Goal: Information Seeking & Learning: Find contact information

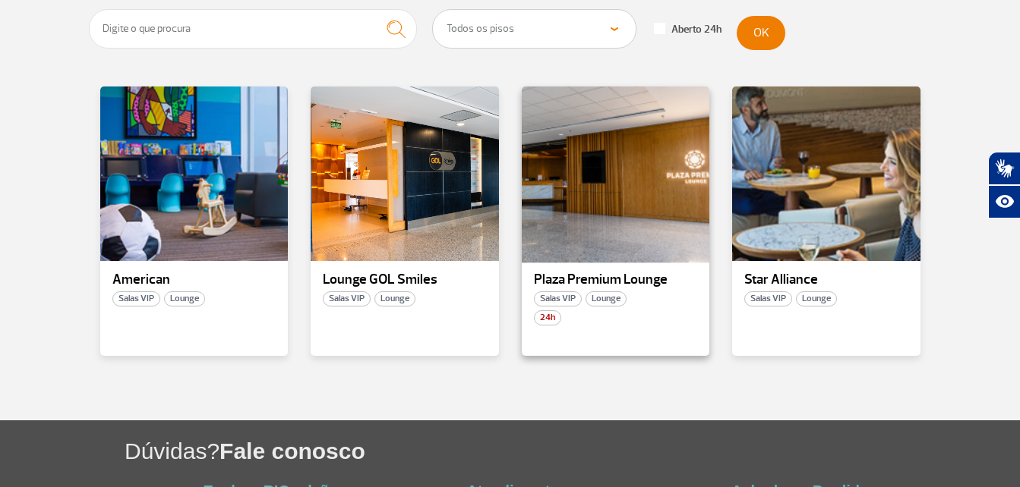
scroll to position [437, 0]
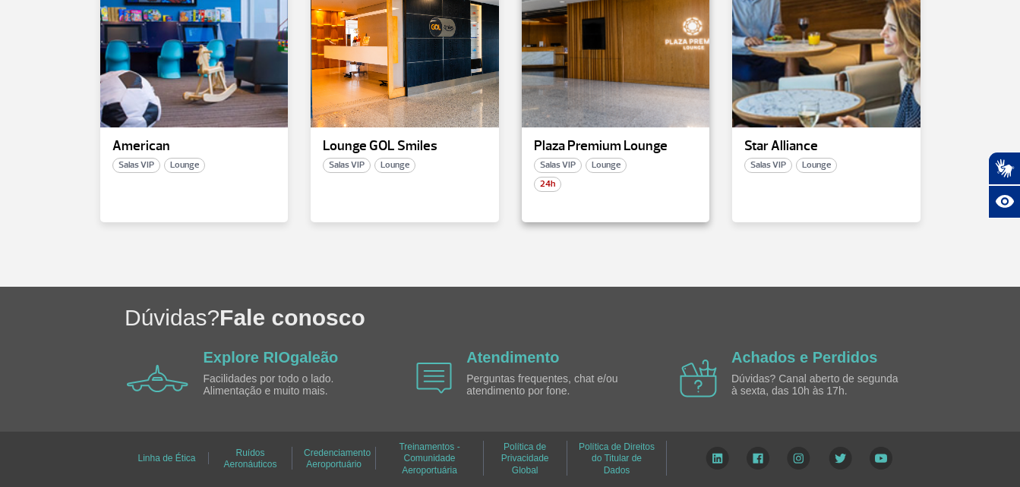
click at [607, 150] on p "Plaza Premium Lounge" at bounding box center [616, 146] width 164 height 15
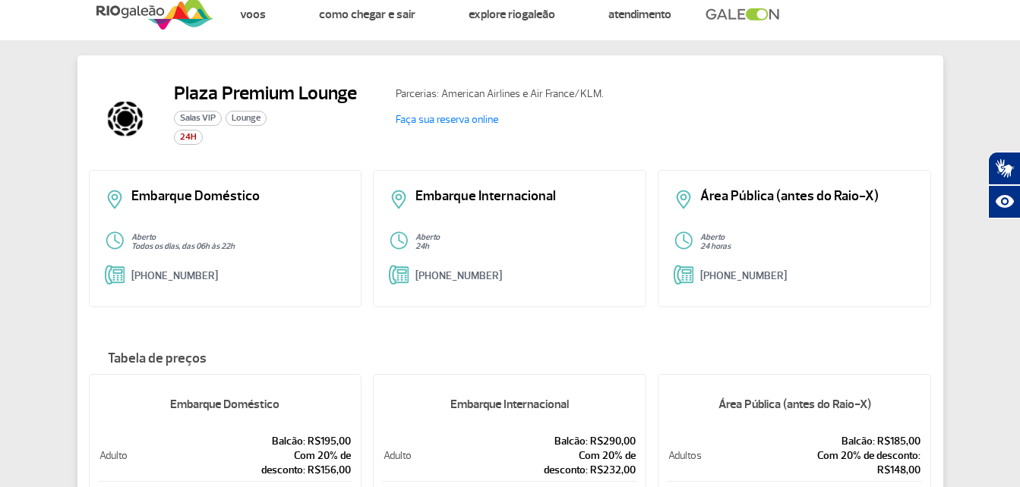
scroll to position [14, 0]
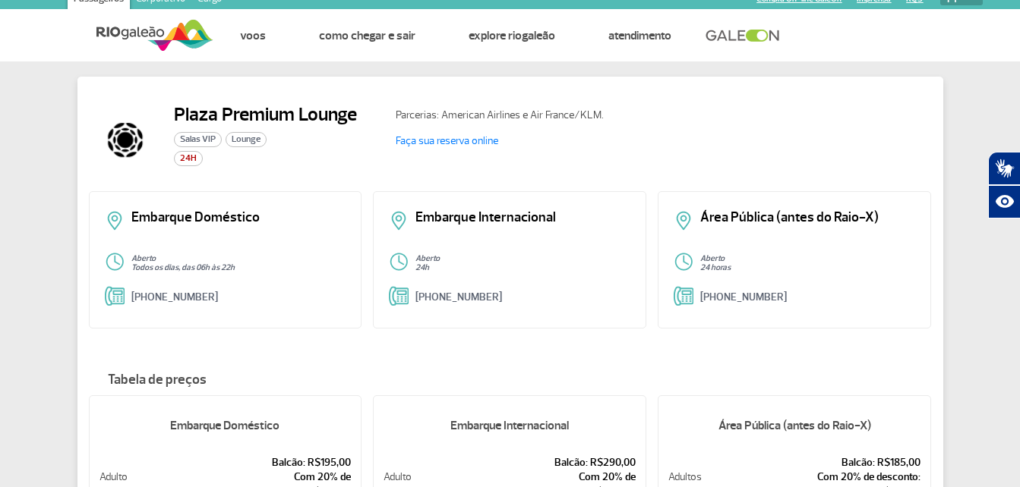
click at [759, 244] on div "Área Pública (antes do Raio-X) Aberto 24 horas [PHONE_NUMBER]" at bounding box center [794, 259] width 273 height 137
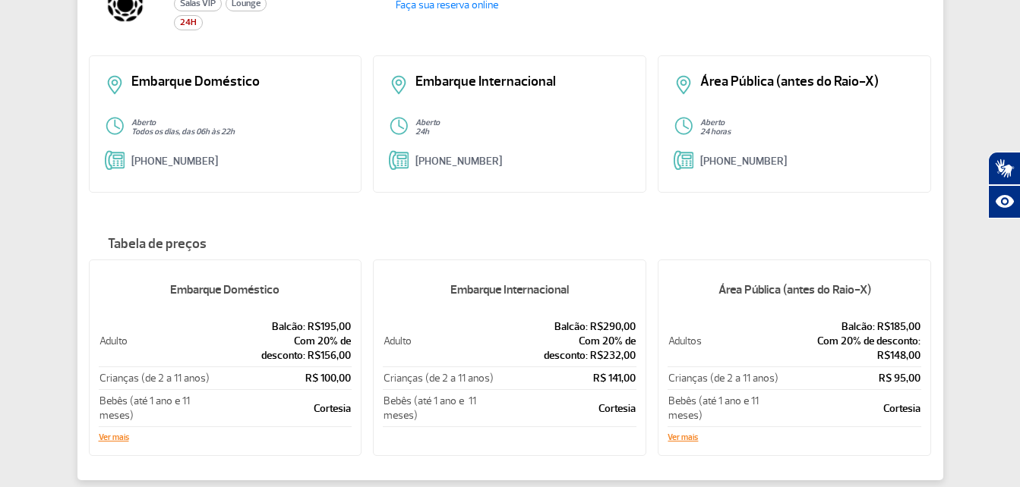
scroll to position [166, 0]
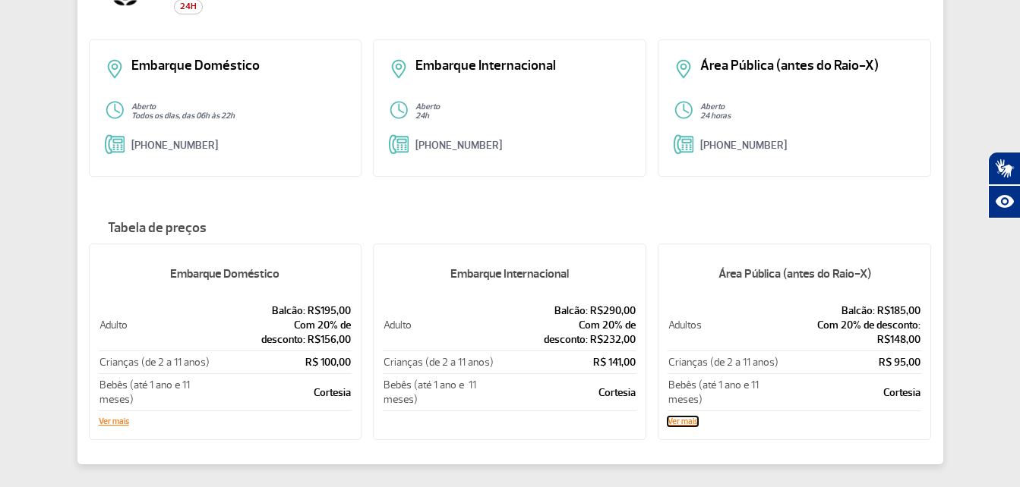
click at [680, 419] on button "Ver mais" at bounding box center [682, 422] width 30 height 9
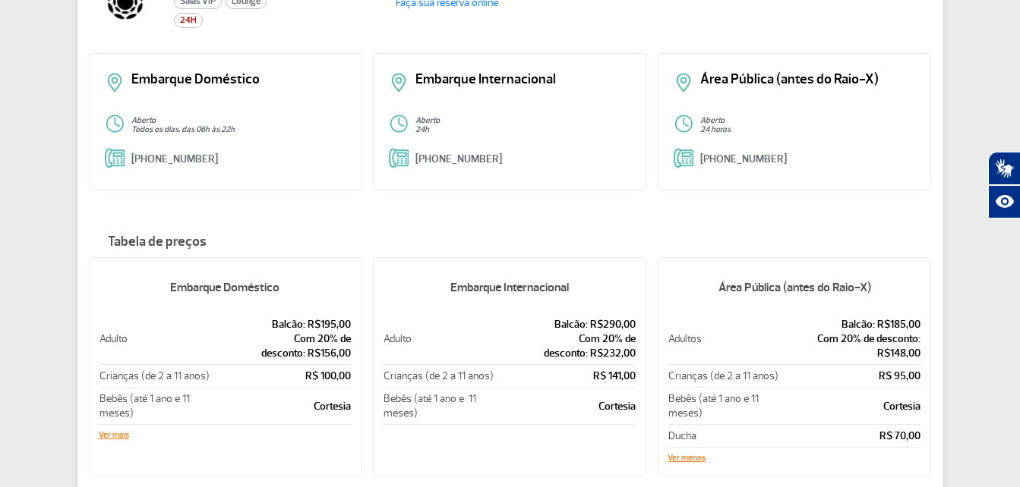
scroll to position [0, 0]
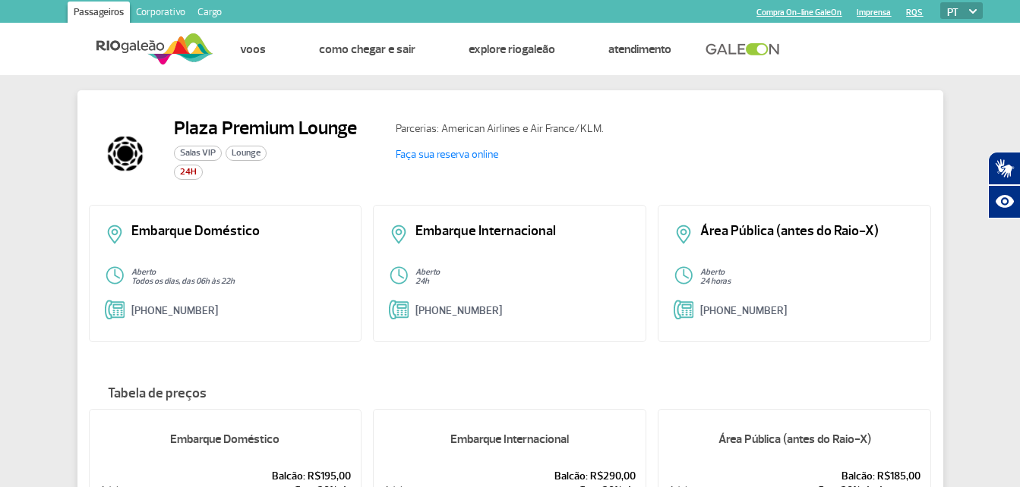
click at [735, 216] on div "Área Pública (antes do Raio-X) Aberto 24 horas [PHONE_NUMBER]" at bounding box center [794, 273] width 273 height 137
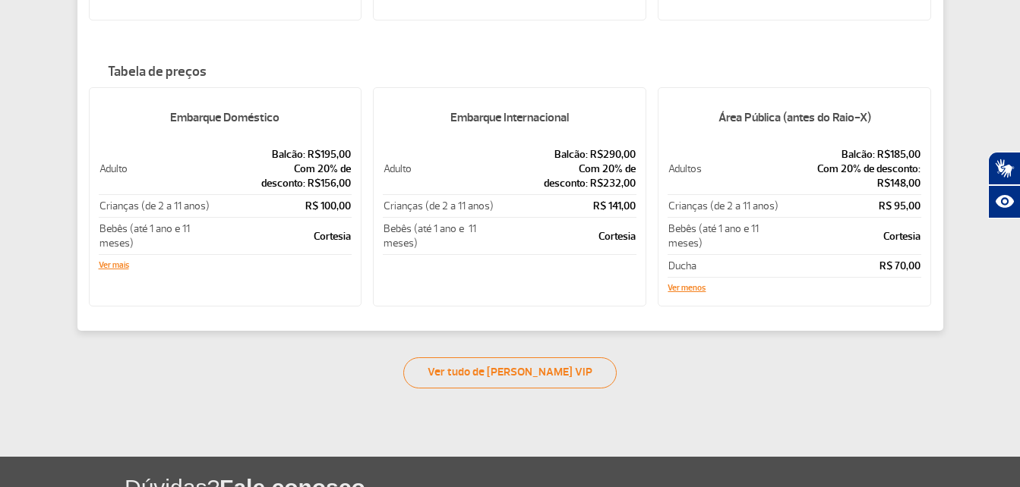
scroll to position [380, 0]
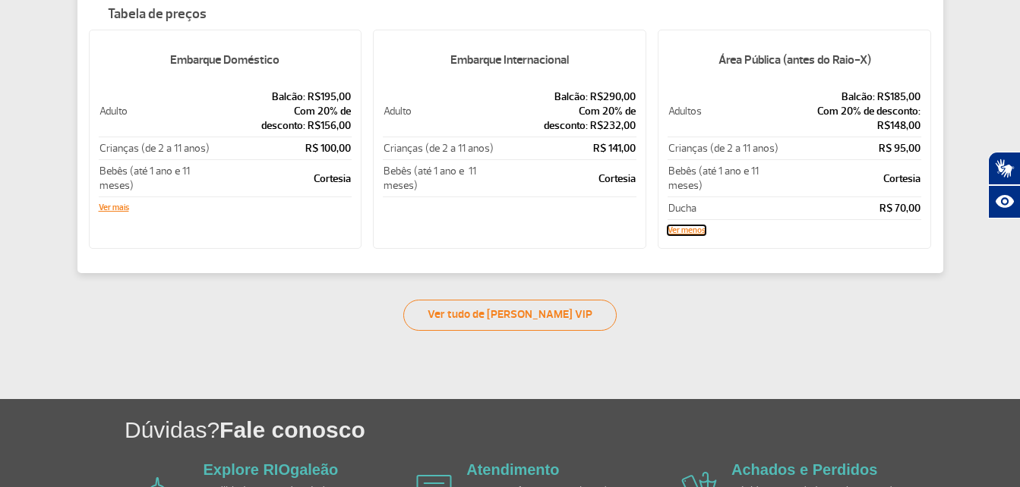
click at [695, 235] on button "Ver menos" at bounding box center [686, 230] width 38 height 9
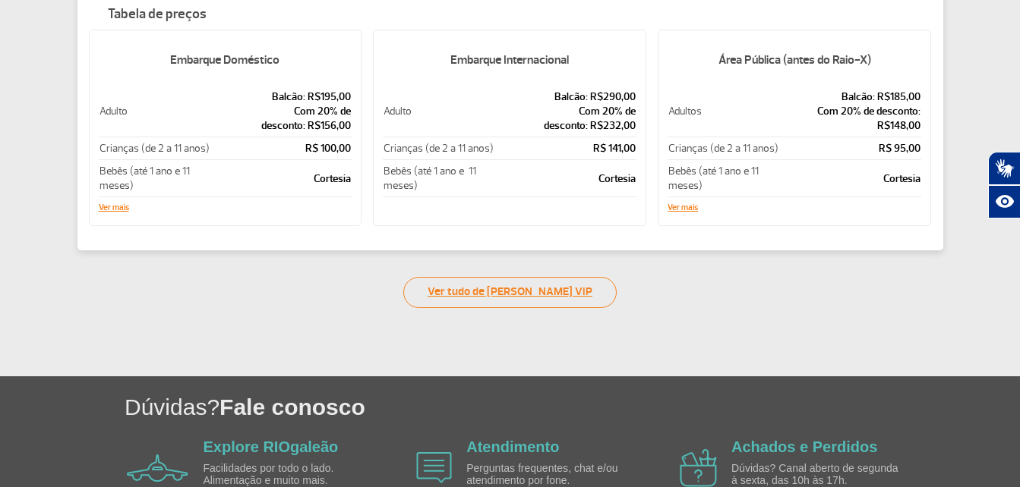
click at [579, 296] on link "Ver tudo de [PERSON_NAME] VIP" at bounding box center [509, 292] width 213 height 31
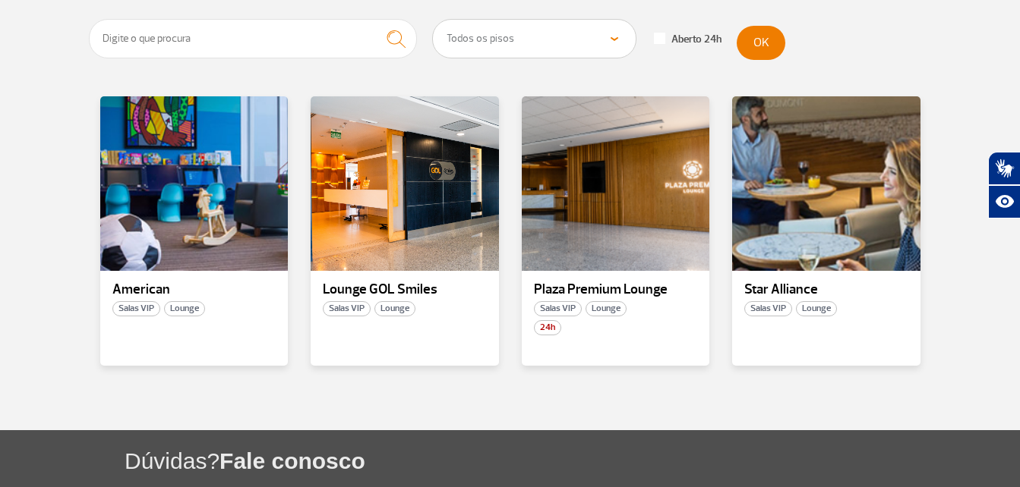
scroll to position [304, 0]
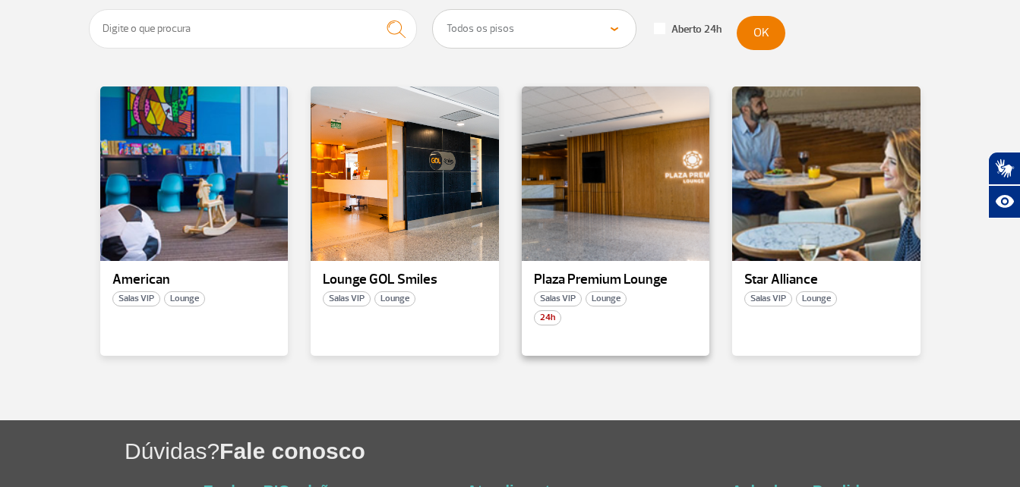
click at [647, 283] on p "Plaza Premium Lounge" at bounding box center [616, 280] width 164 height 15
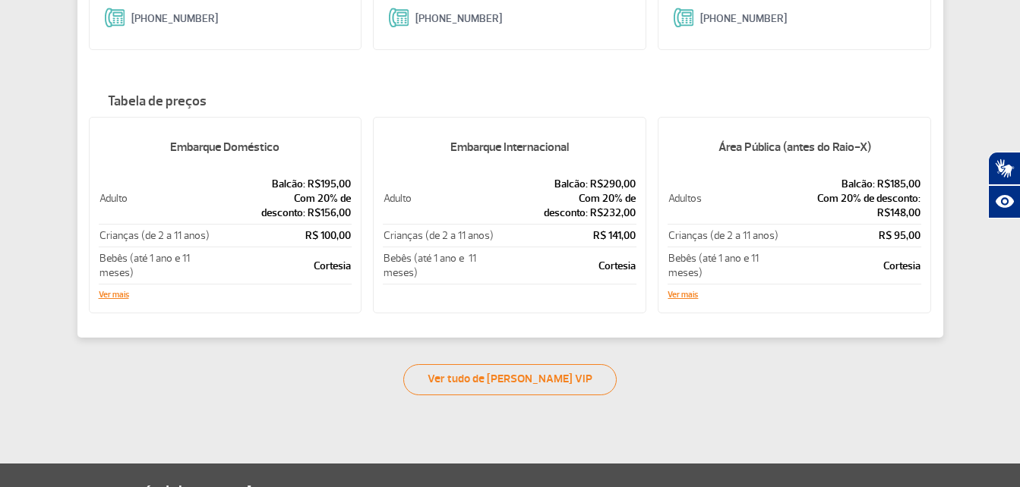
scroll to position [304, 0]
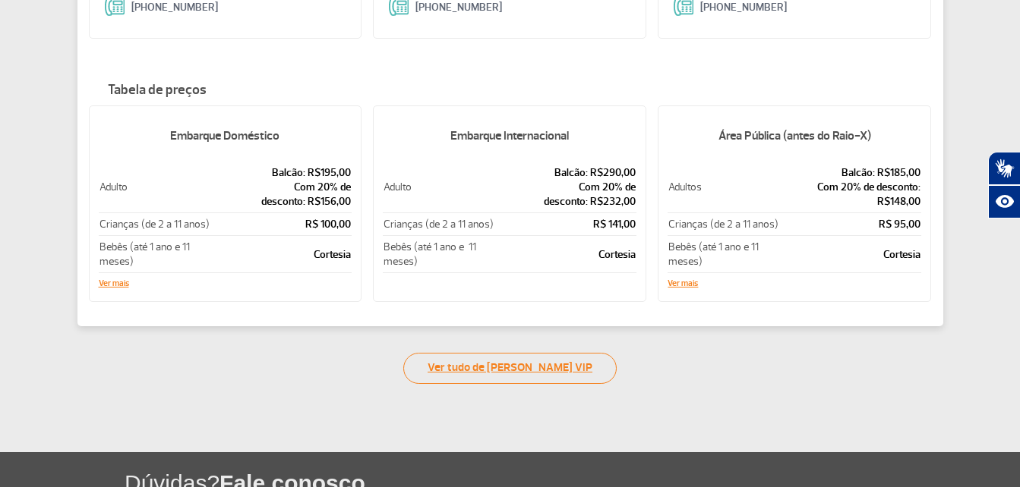
click at [557, 372] on link "Ver tudo de [PERSON_NAME] VIP" at bounding box center [509, 368] width 213 height 31
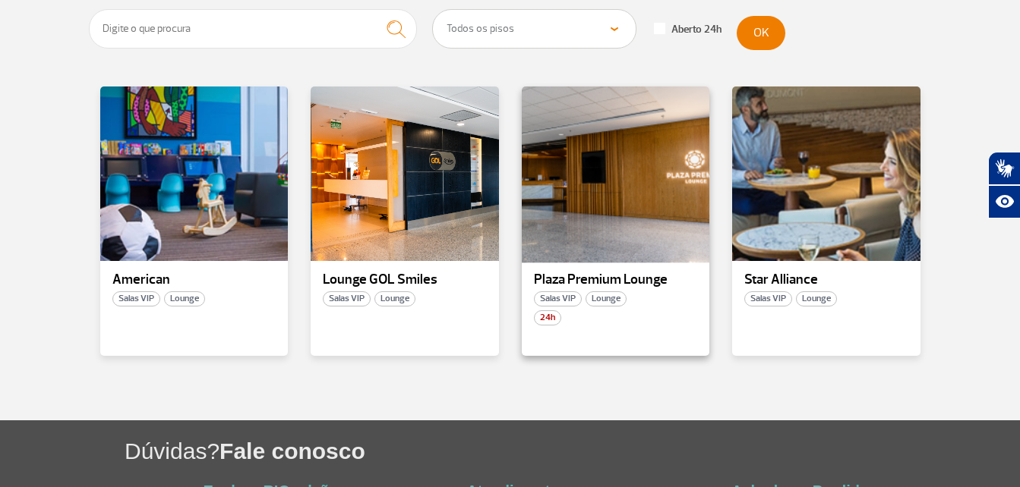
click at [610, 201] on div at bounding box center [614, 174] width 191 height 178
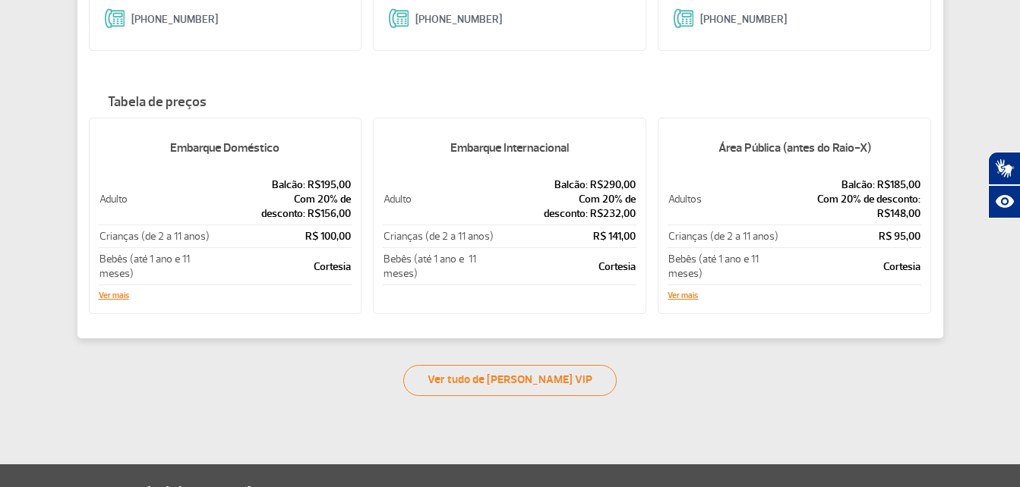
scroll to position [260, 0]
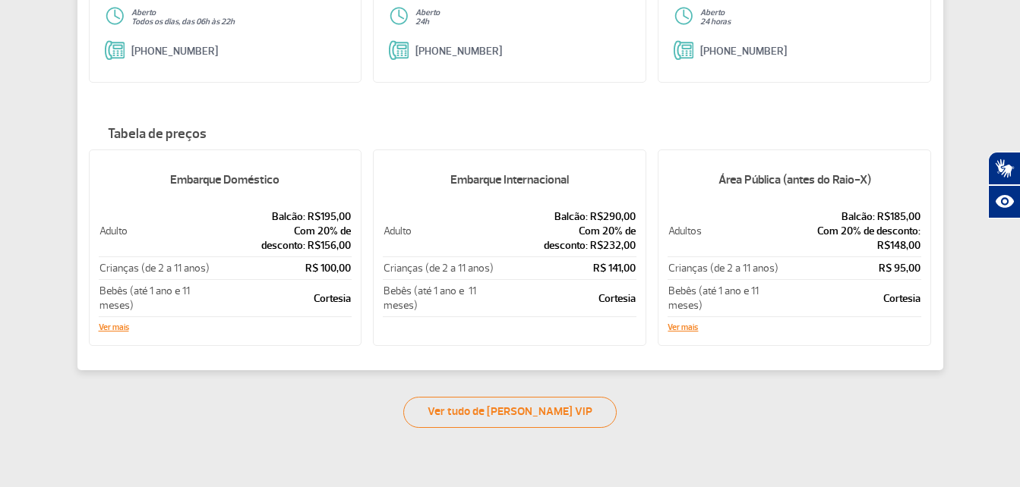
click at [840, 255] on td "Balcão: R$185,00 Com 20% de desconto: R$148,00" at bounding box center [851, 232] width 139 height 52
click at [820, 182] on h5 "Área Pública (antes do Raio-X)" at bounding box center [794, 179] width 254 height 39
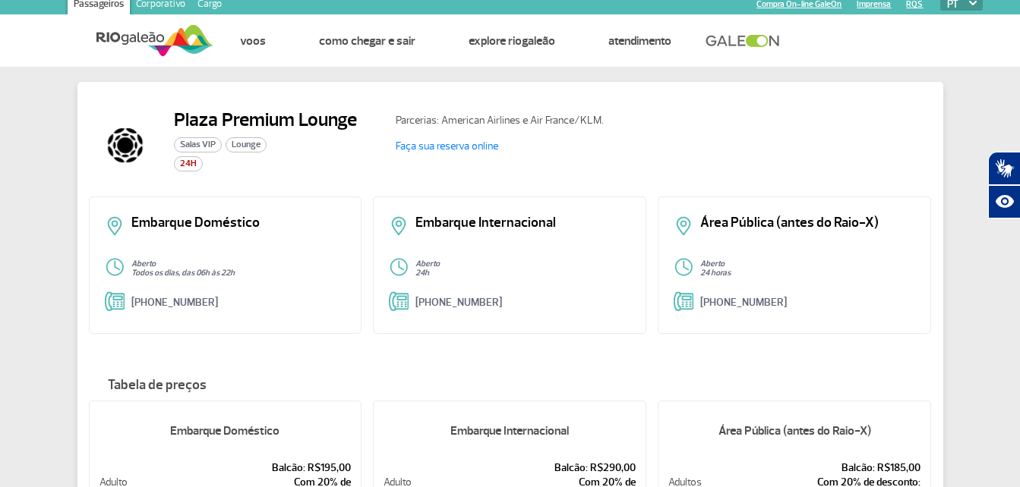
scroll to position [0, 0]
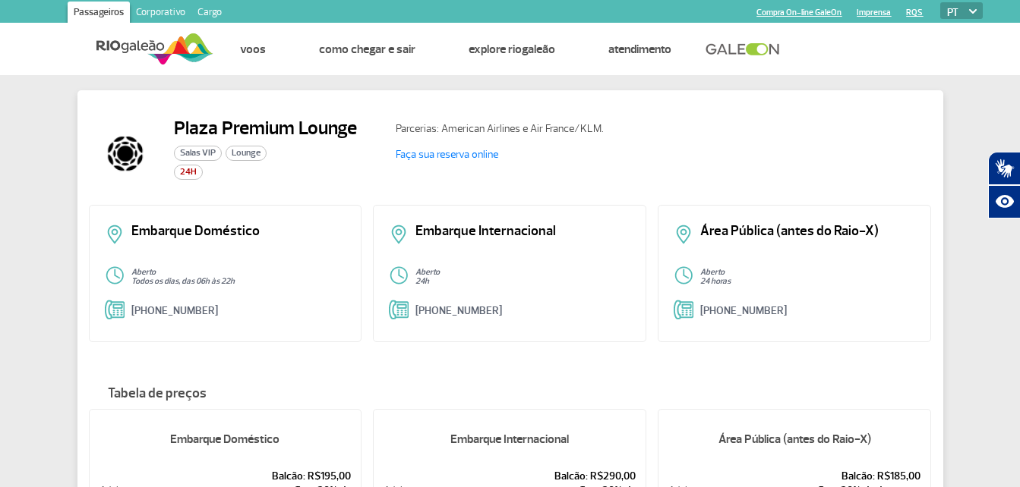
click at [763, 238] on p "Área Pública (antes do Raio-X)" at bounding box center [807, 232] width 215 height 14
click at [736, 276] on p "Aberto" at bounding box center [807, 272] width 215 height 9
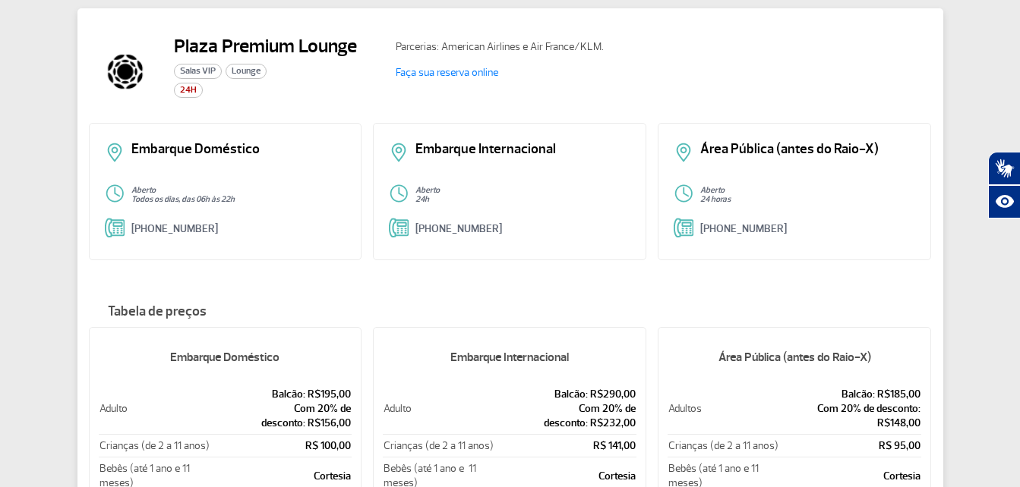
scroll to position [228, 0]
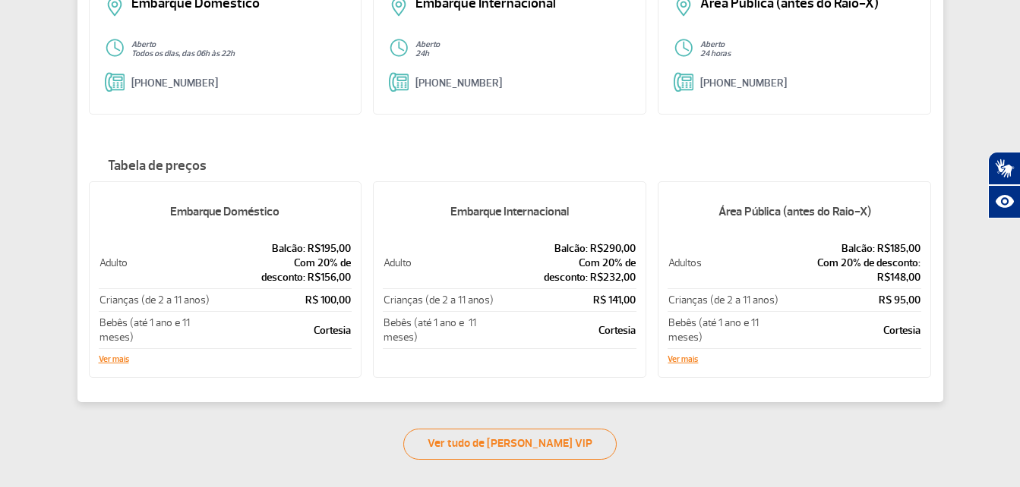
click at [756, 297] on p "Crianças (de 2 a 11 anos)" at bounding box center [724, 300] width 113 height 14
click at [701, 339] on p "Bebês (até 1 ano e 11 meses)" at bounding box center [724, 330] width 113 height 29
click at [685, 366] on div "Área Pública (antes do Raio-X) Adultos Balcão: R$185,00 Com 20% de desconto: R$…" at bounding box center [794, 279] width 273 height 197
click at [682, 359] on button "Ver mais" at bounding box center [682, 359] width 30 height 9
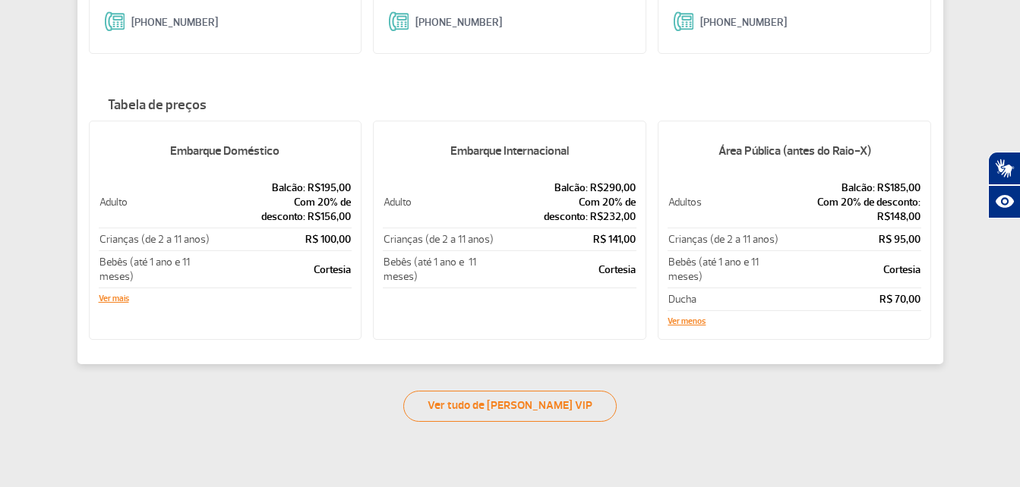
scroll to position [304, 0]
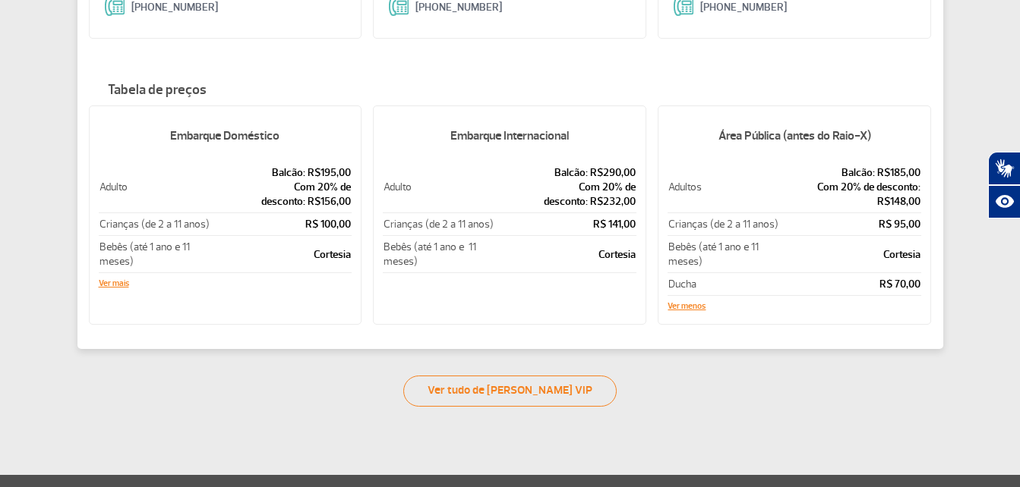
click at [498, 370] on div "Plaza Premium Lounge Salas VIP Lounge 24H Parcerias: American Airlines e Air Fr…" at bounding box center [510, 88] width 1020 height 635
click at [499, 379] on link "Ver tudo de [PERSON_NAME] VIP" at bounding box center [509, 391] width 213 height 31
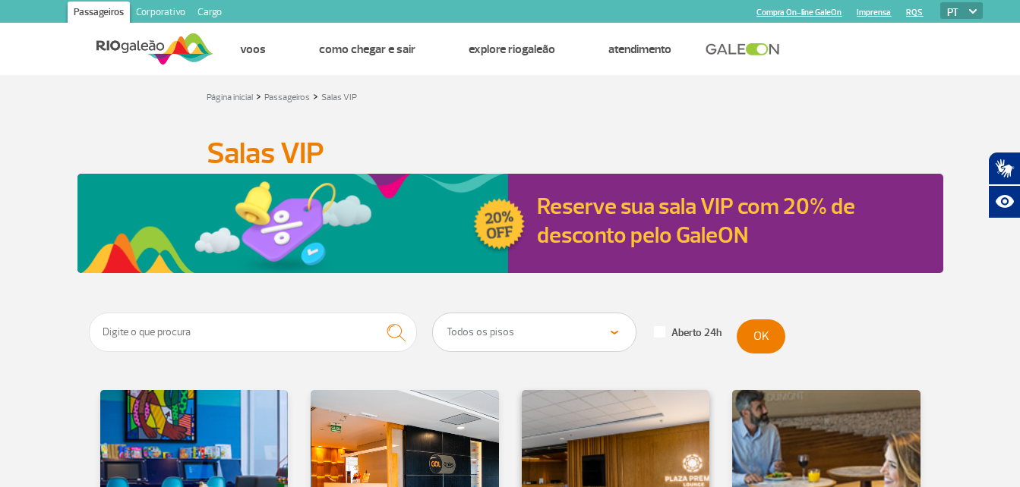
scroll to position [304, 0]
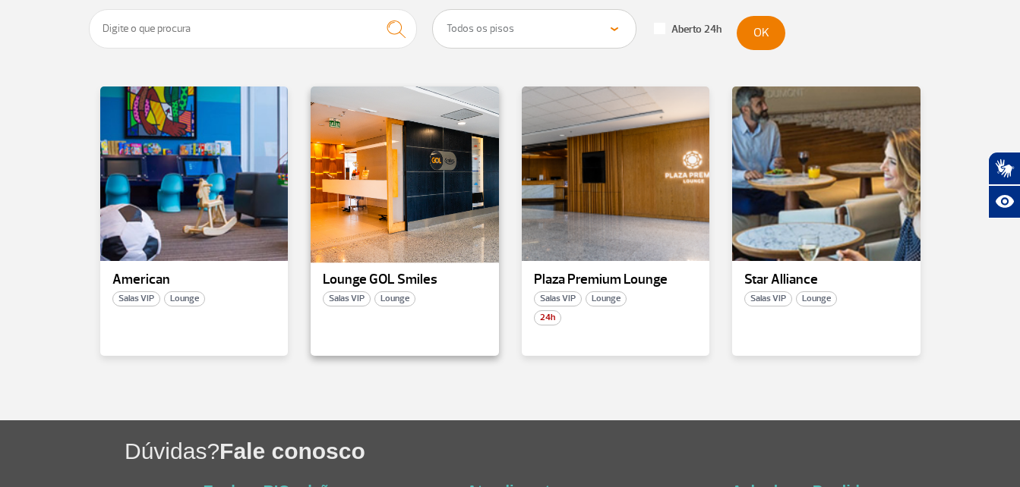
click at [336, 166] on div at bounding box center [404, 174] width 191 height 178
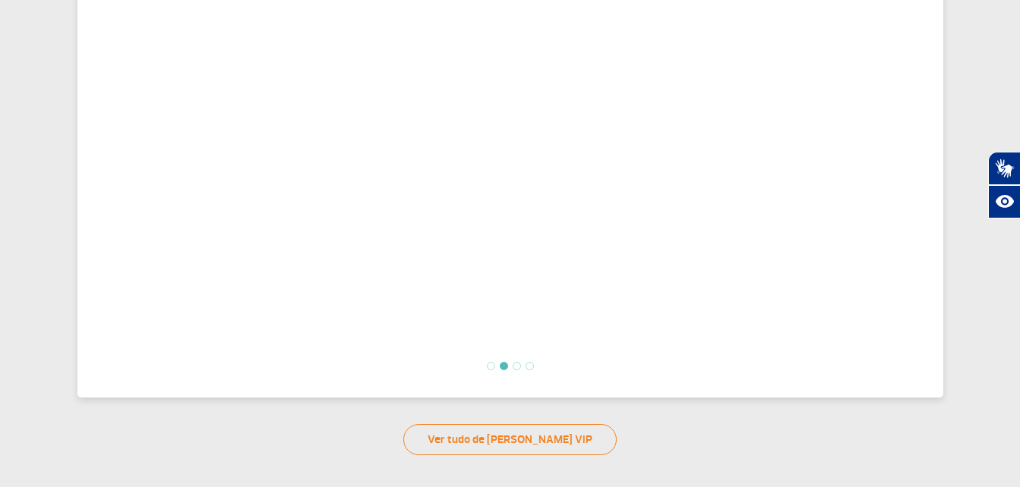
scroll to position [657, 0]
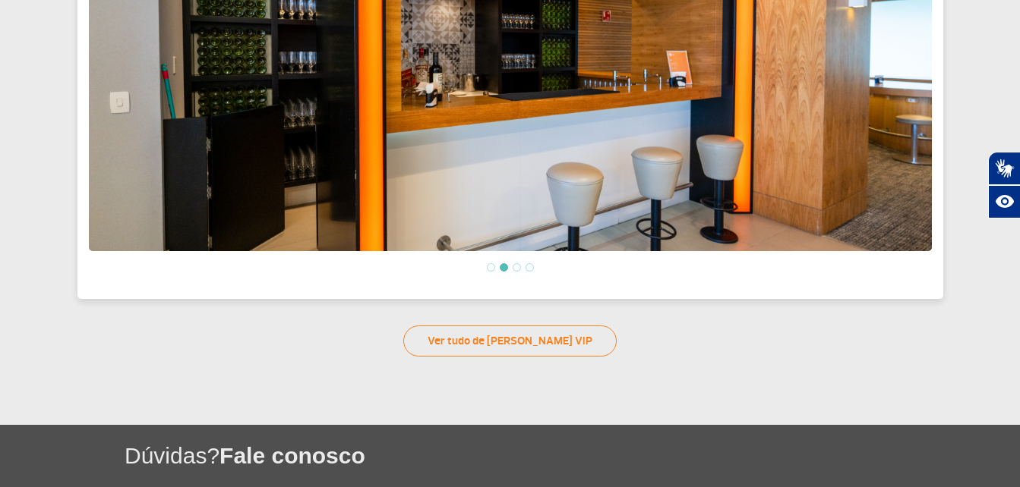
click at [780, 203] on img at bounding box center [510, 62] width 843 height 380
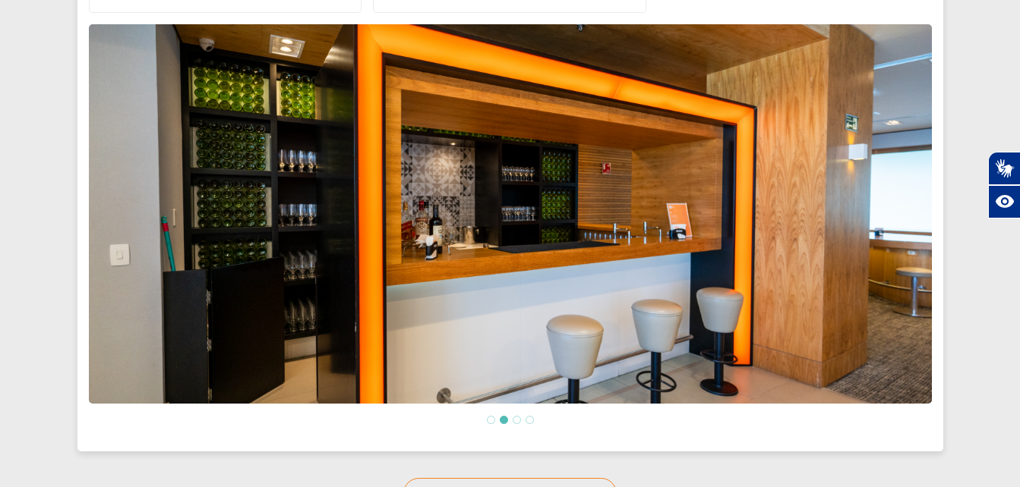
scroll to position [505, 0]
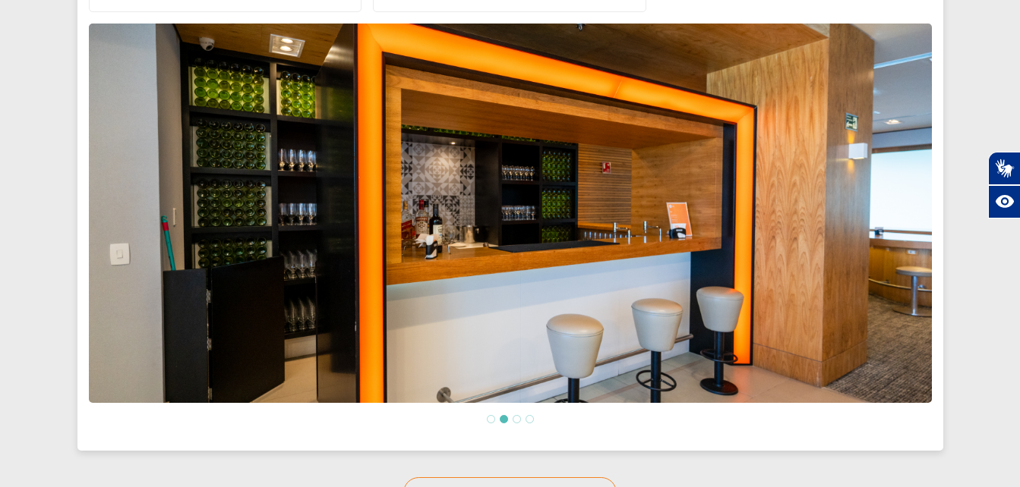
click at [512, 418] on ol at bounding box center [510, 419] width 843 height 13
click at [515, 416] on li at bounding box center [516, 419] width 8 height 8
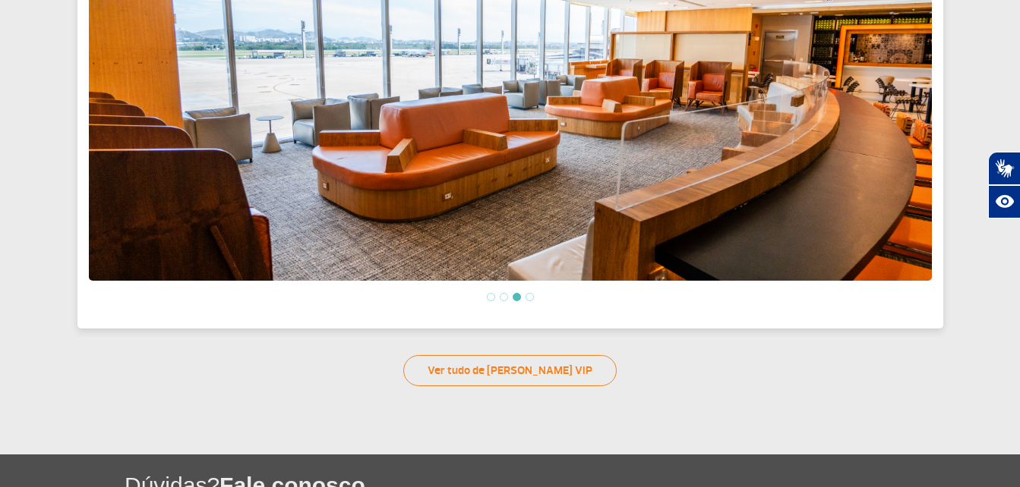
scroll to position [657, 0]
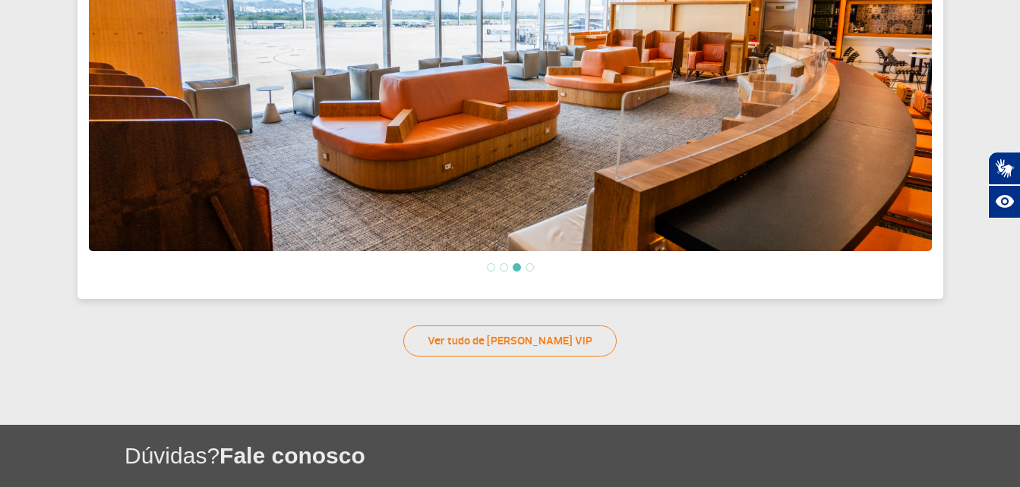
click at [533, 263] on li at bounding box center [529, 267] width 8 height 8
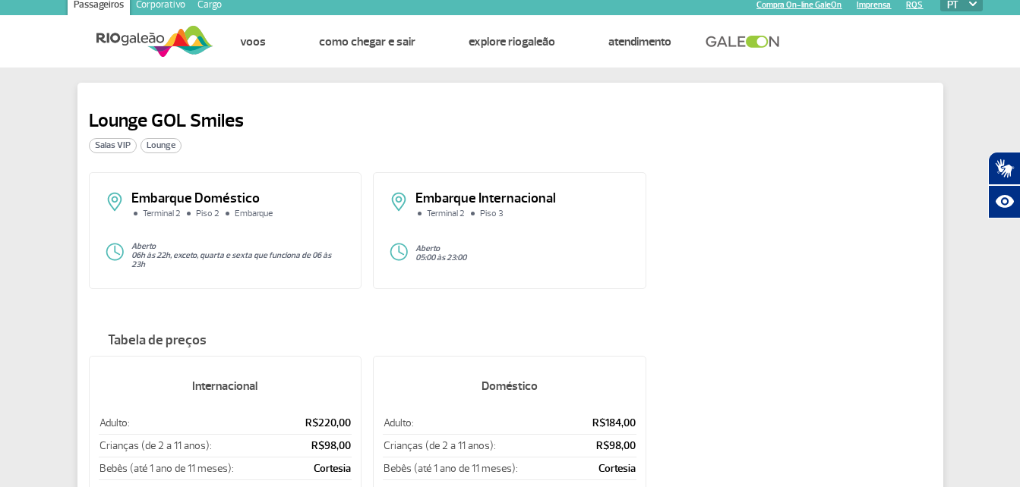
scroll to position [0, 0]
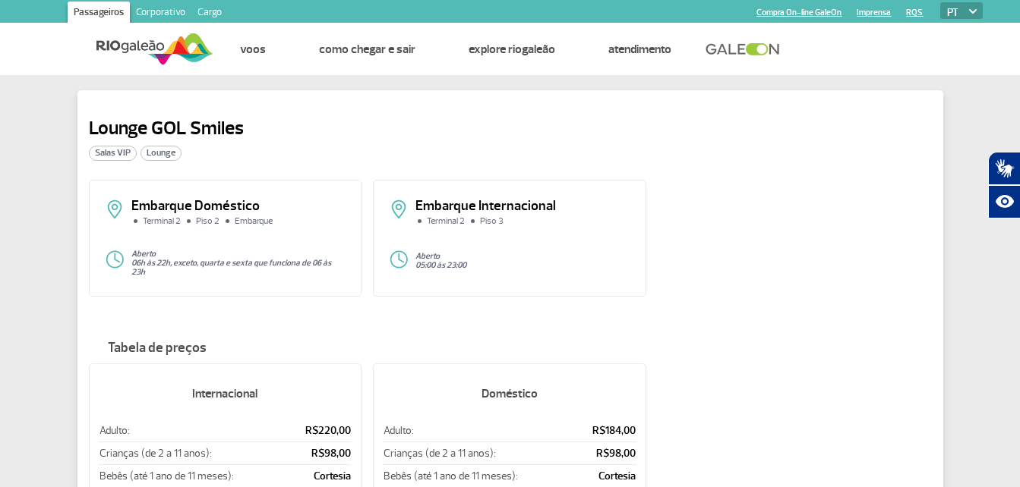
click at [162, 155] on span "Lounge" at bounding box center [160, 153] width 41 height 15
click at [109, 156] on span "Salas VIP" at bounding box center [113, 153] width 48 height 15
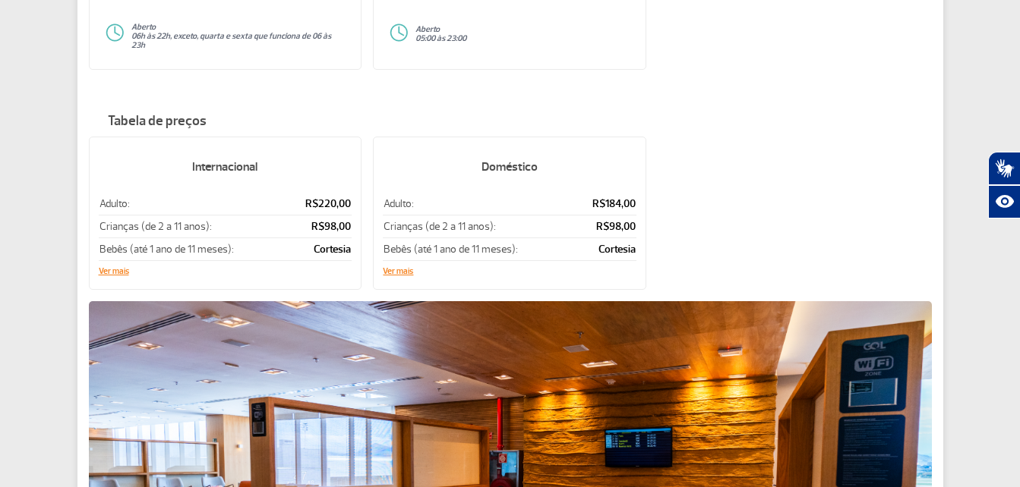
scroll to position [228, 0]
click at [532, 147] on h5 "Doméstico" at bounding box center [510, 166] width 254 height 39
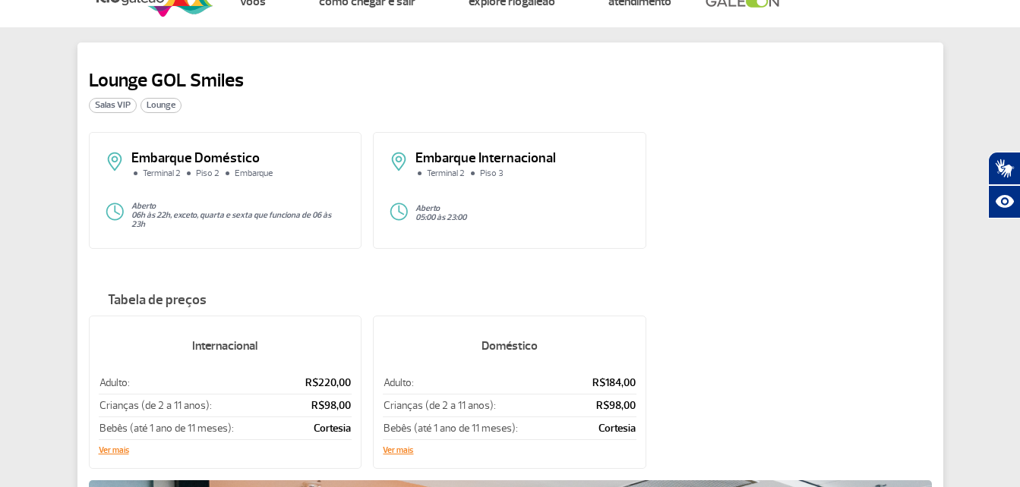
scroll to position [0, 0]
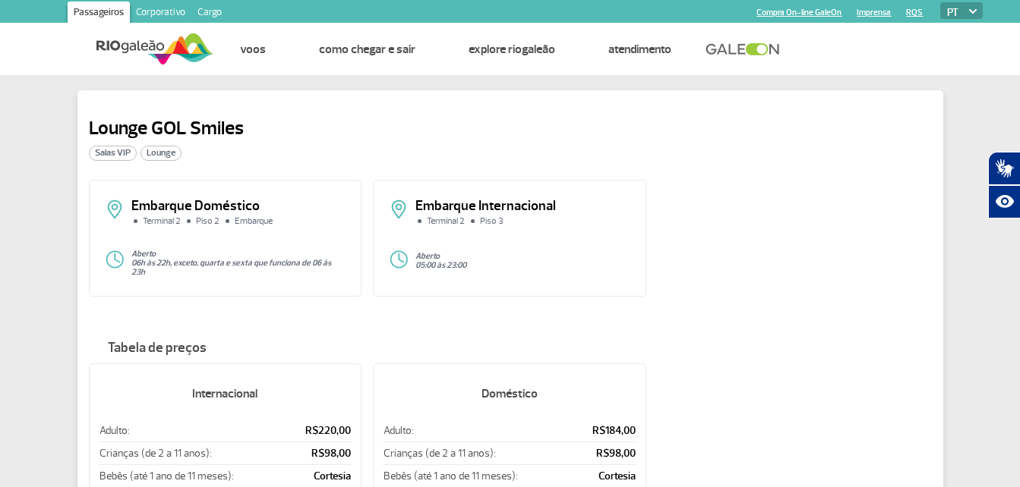
click at [216, 124] on h2 "Lounge GOL Smiles" at bounding box center [166, 128] width 155 height 23
click at [186, 146] on div "Salas VIP Lounge" at bounding box center [166, 153] width 155 height 15
click at [122, 157] on span "Salas VIP" at bounding box center [113, 153] width 48 height 15
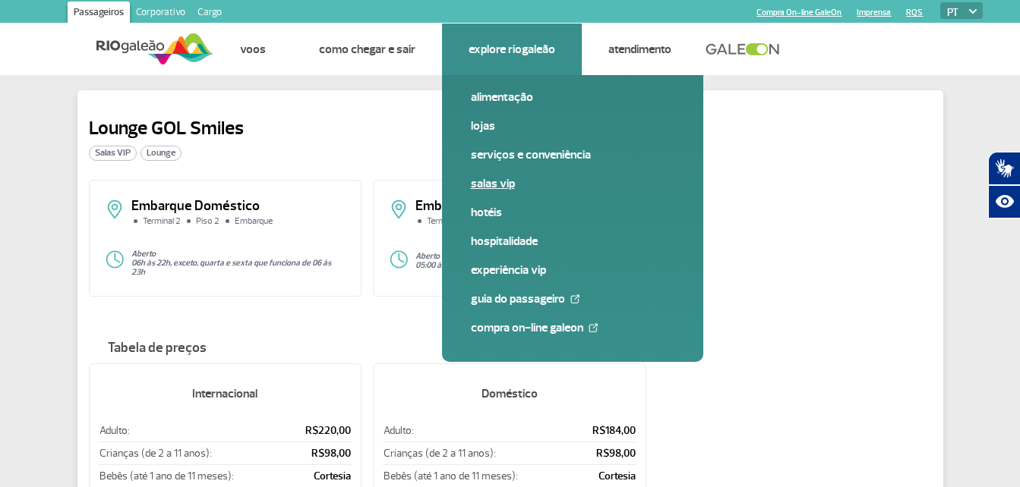
click at [506, 189] on link "Salas VIP" at bounding box center [572, 183] width 203 height 17
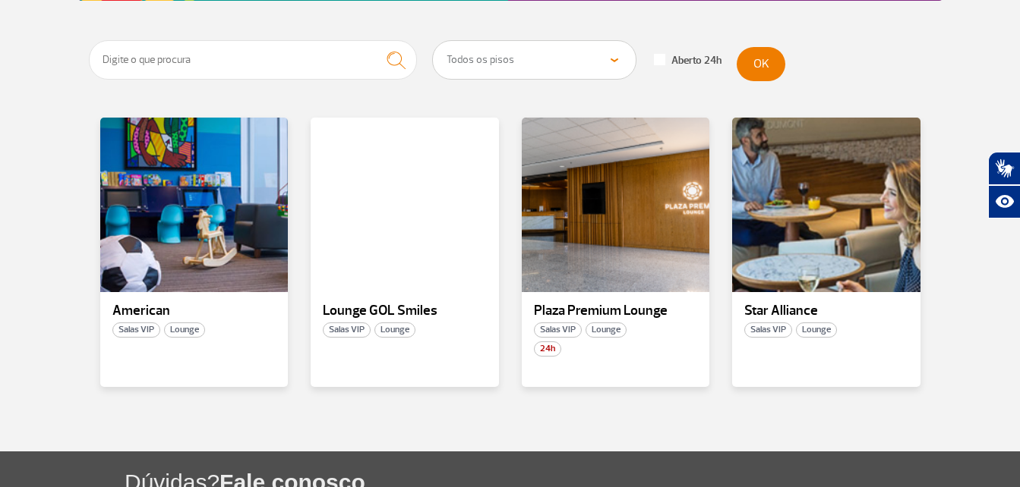
scroll to position [304, 0]
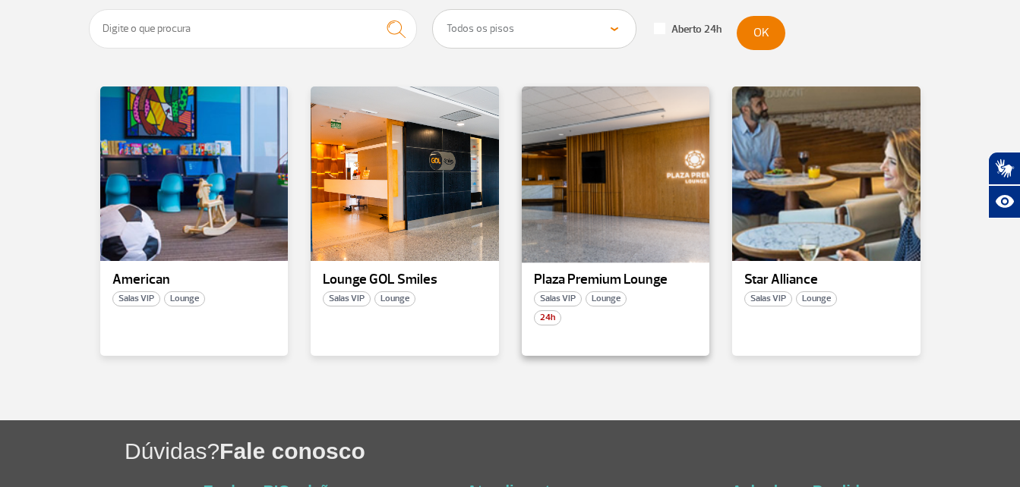
click at [626, 201] on div at bounding box center [614, 174] width 191 height 178
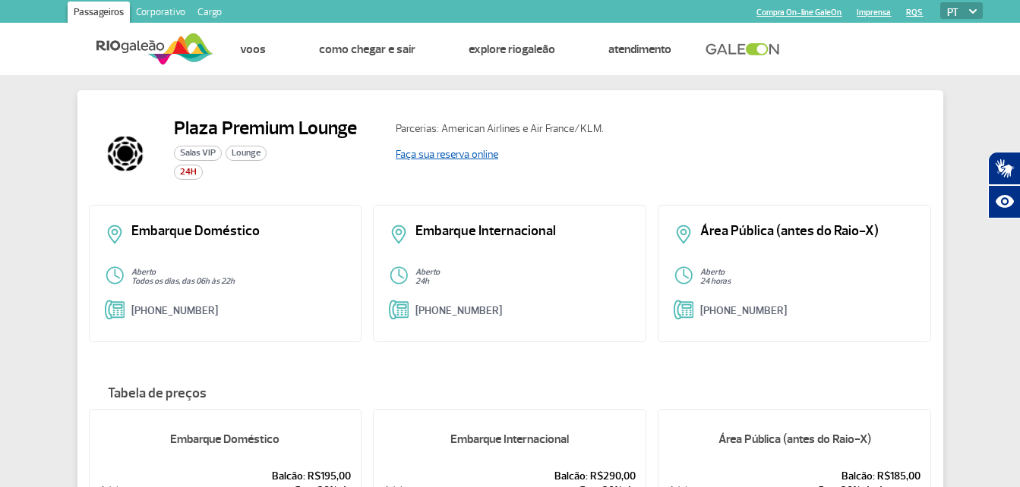
click at [461, 152] on link "Faça sua reserva online" at bounding box center [447, 154] width 102 height 13
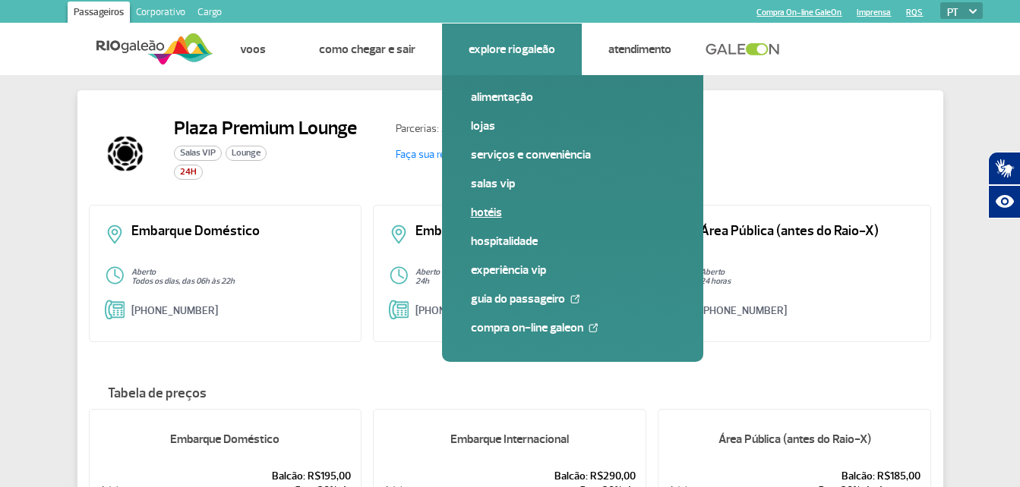
click at [478, 216] on link "Hotéis" at bounding box center [572, 212] width 203 height 17
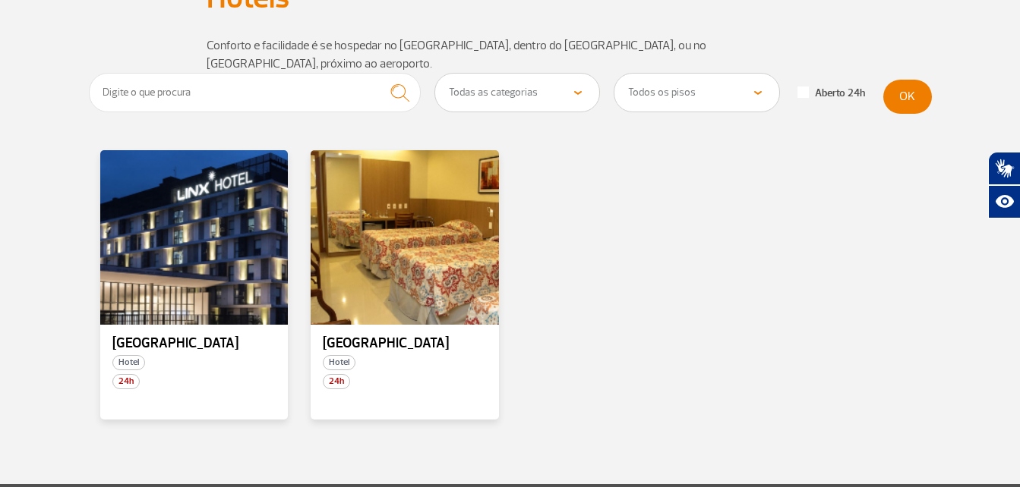
scroll to position [152, 0]
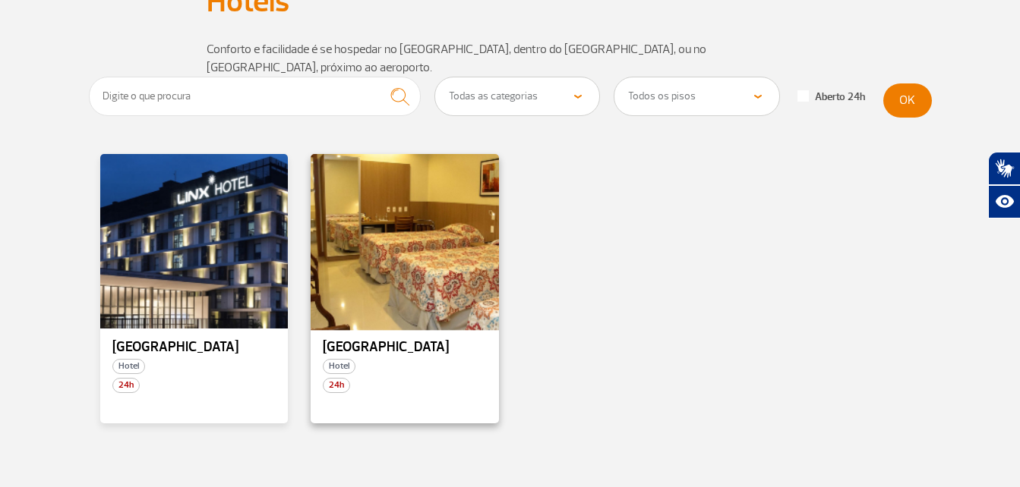
click at [417, 215] on div at bounding box center [404, 242] width 191 height 178
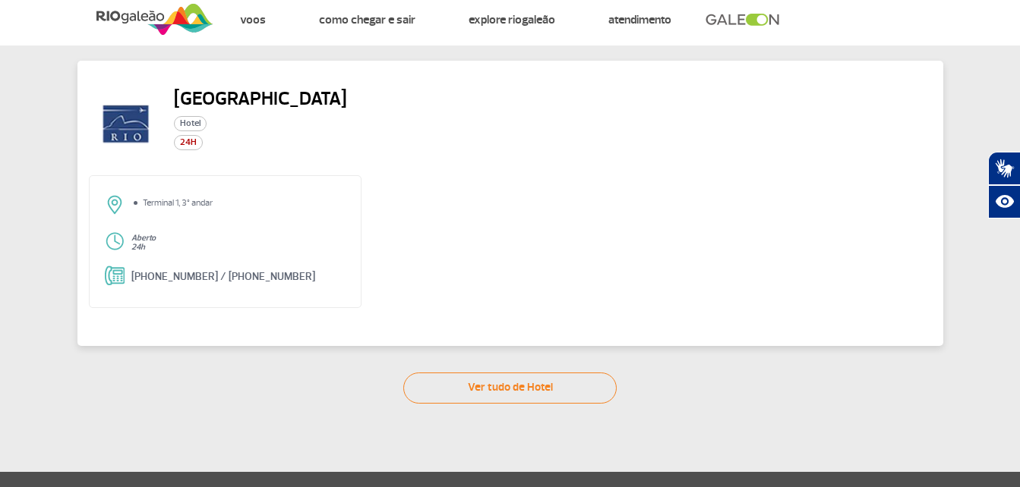
scroll to position [32, 0]
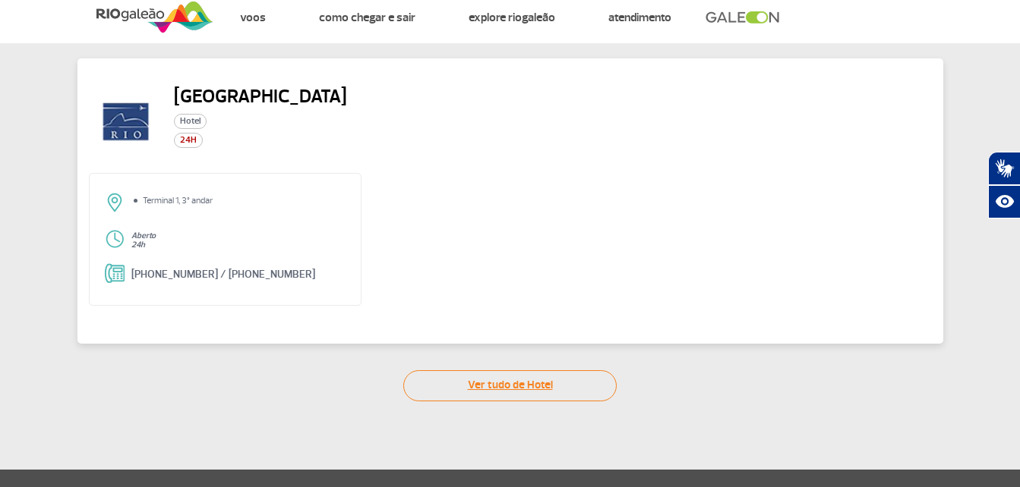
click at [530, 377] on link "Ver tudo de Hotel" at bounding box center [509, 386] width 213 height 31
select select "322"
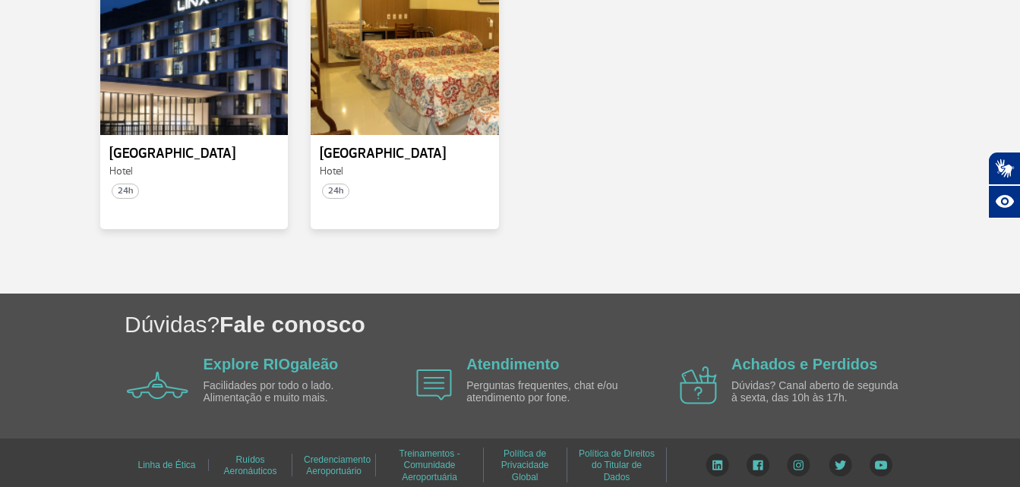
scroll to position [296, 0]
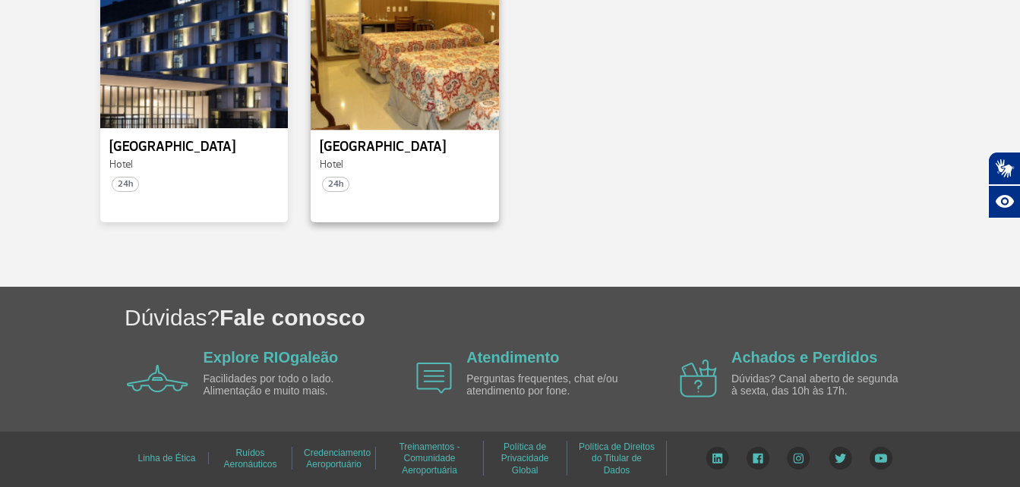
click at [357, 90] on div at bounding box center [404, 41] width 191 height 178
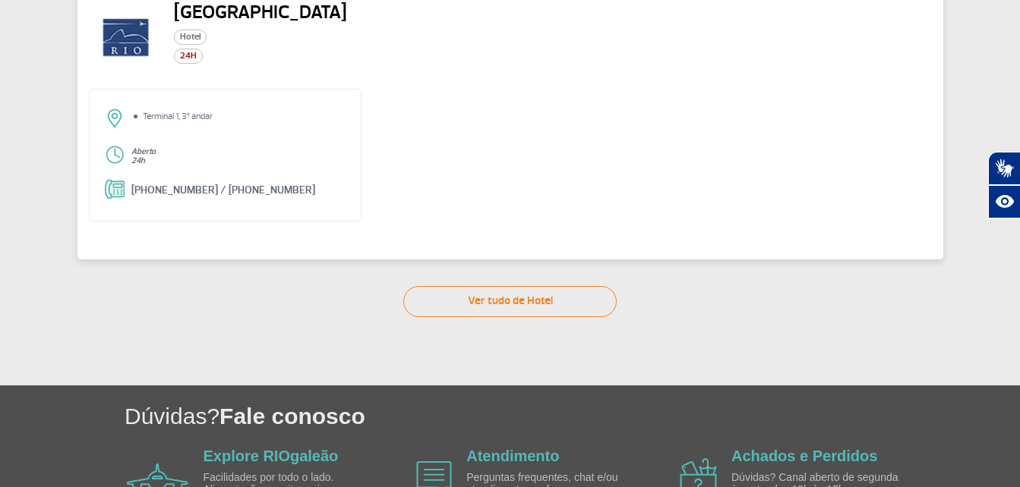
scroll to position [63, 0]
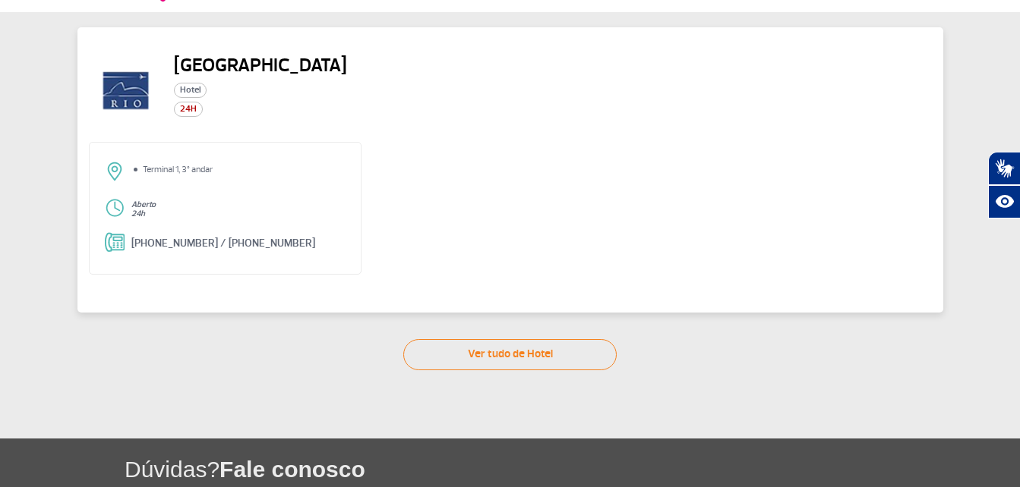
click at [130, 82] on img at bounding box center [125, 90] width 73 height 73
click at [208, 239] on link "+55 21 3383-9800 / +55 21 2468-8998" at bounding box center [223, 243] width 184 height 13
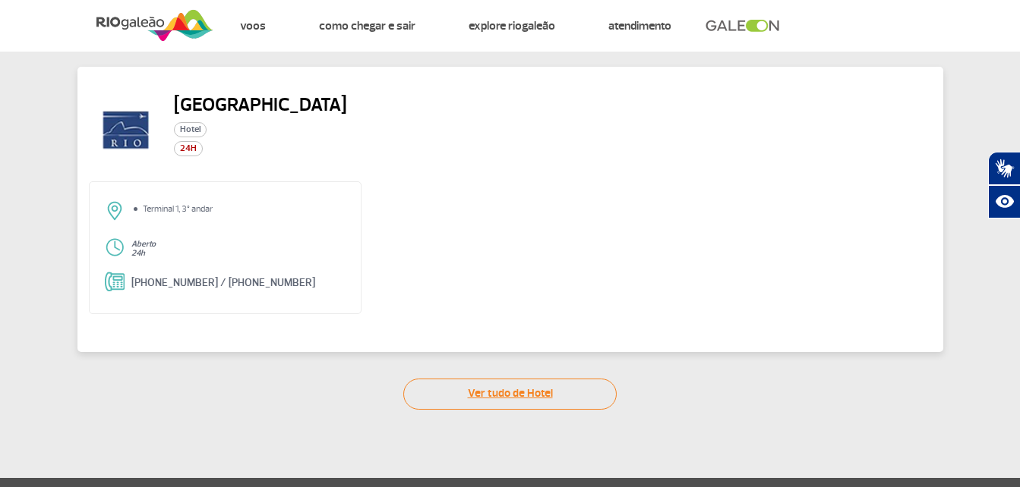
scroll to position [0, 0]
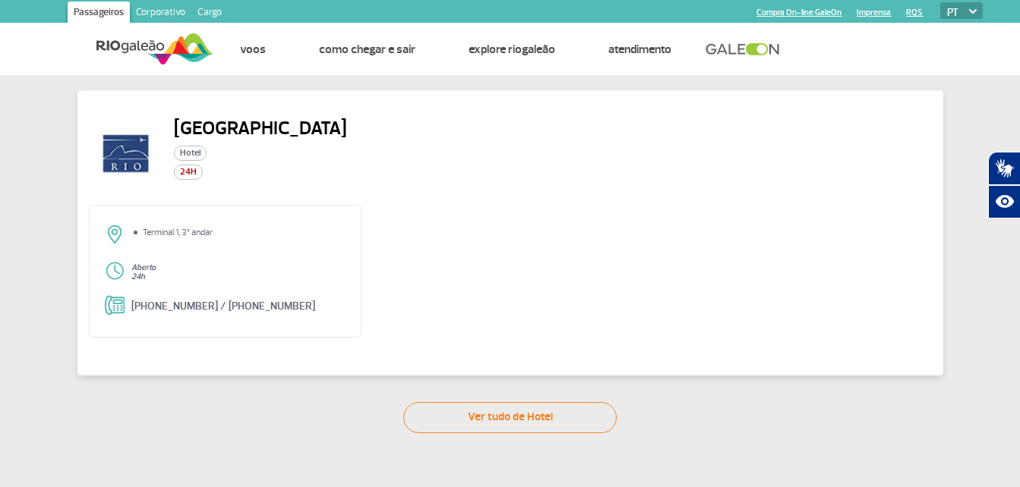
click at [279, 123] on h2 "Rio Aeroporto Hotel" at bounding box center [260, 128] width 173 height 23
click at [134, 169] on img at bounding box center [125, 153] width 73 height 73
select select "322"
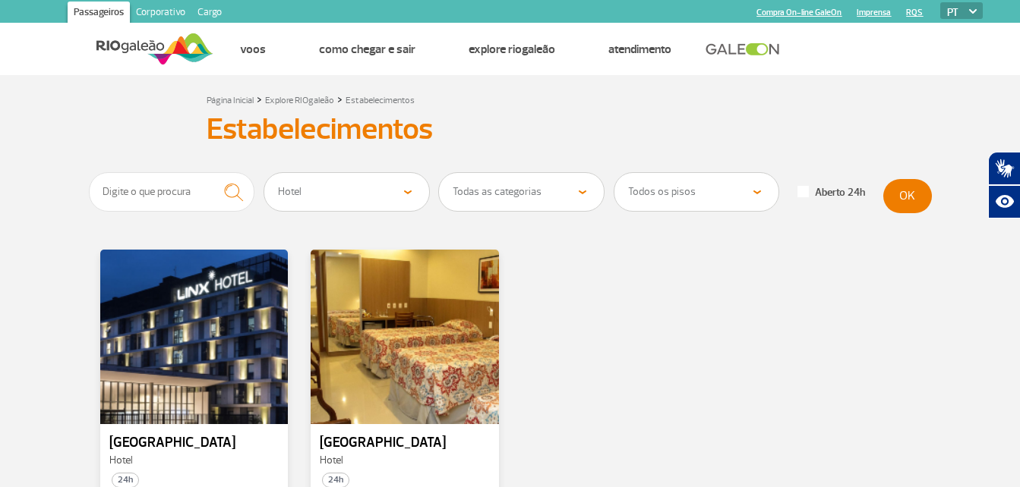
click at [583, 193] on select "Todas as categorias Hotéis" at bounding box center [521, 192] width 165 height 38
select select "352"
click at [439, 173] on select "Todas as categorias Hotéis" at bounding box center [521, 192] width 165 height 38
click at [707, 192] on select "Todos os pisos Área Pública (antes do Raio-X) Desembarque Área Pública Desembar…" at bounding box center [696, 192] width 165 height 38
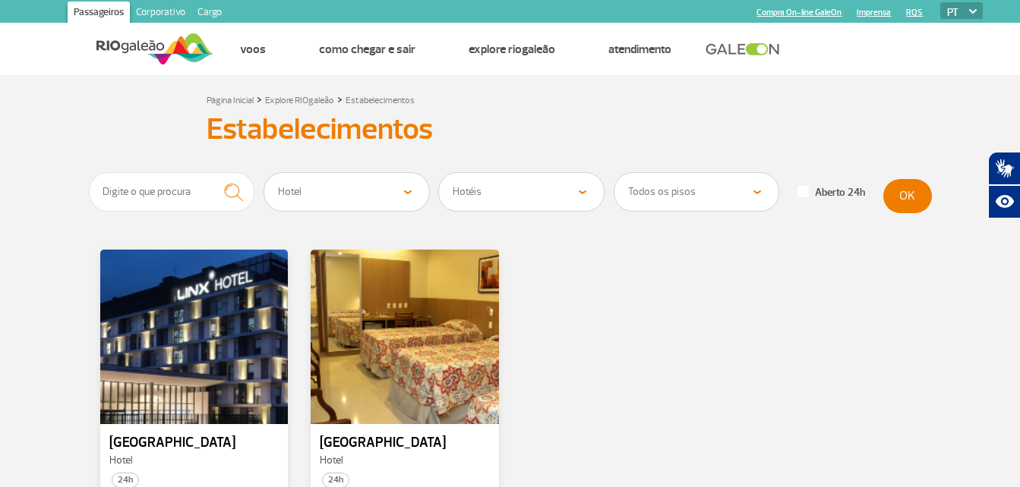
click at [924, 213] on form "Todos os estabelecimentos Alimentação Lojas Serviços e Conveniência Salas VIP H…" at bounding box center [510, 195] width 843 height 47
click at [910, 203] on button "OK" at bounding box center [907, 196] width 49 height 34
